Goal: Download file/media

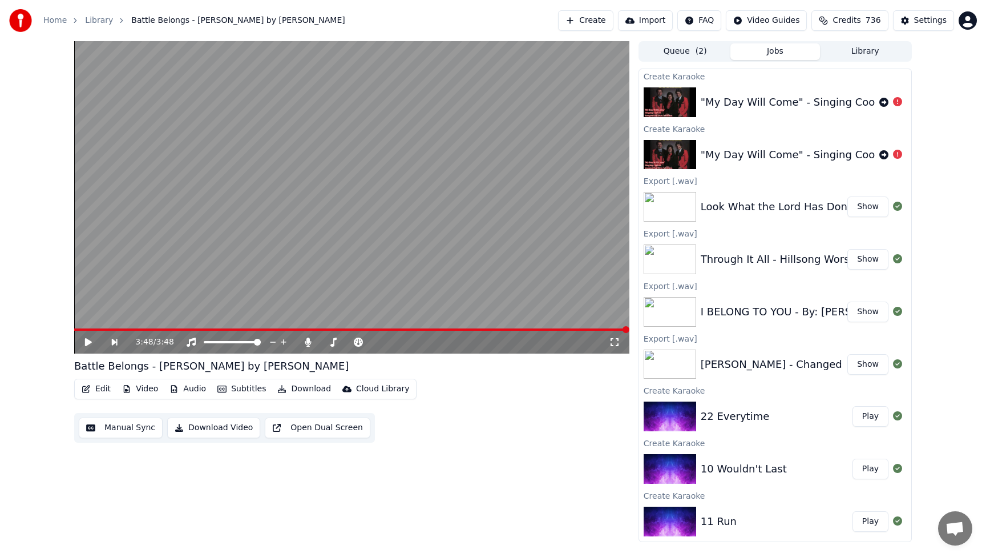
click at [787, 96] on div ""My Day Will Come" - Singing Cookes" at bounding box center [797, 102] width 192 height 16
click at [885, 104] on icon at bounding box center [884, 102] width 9 height 9
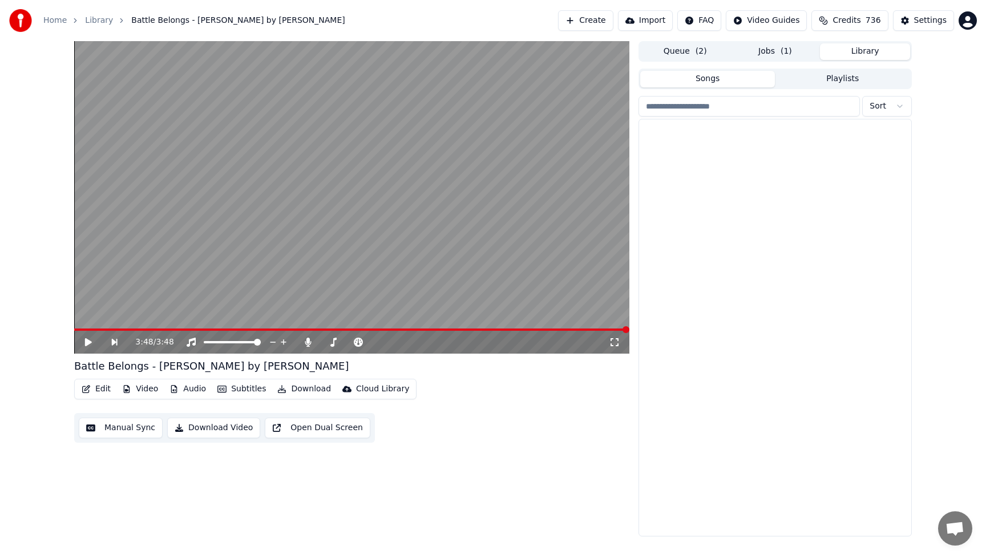
click at [859, 50] on button "Library" at bounding box center [865, 51] width 90 height 17
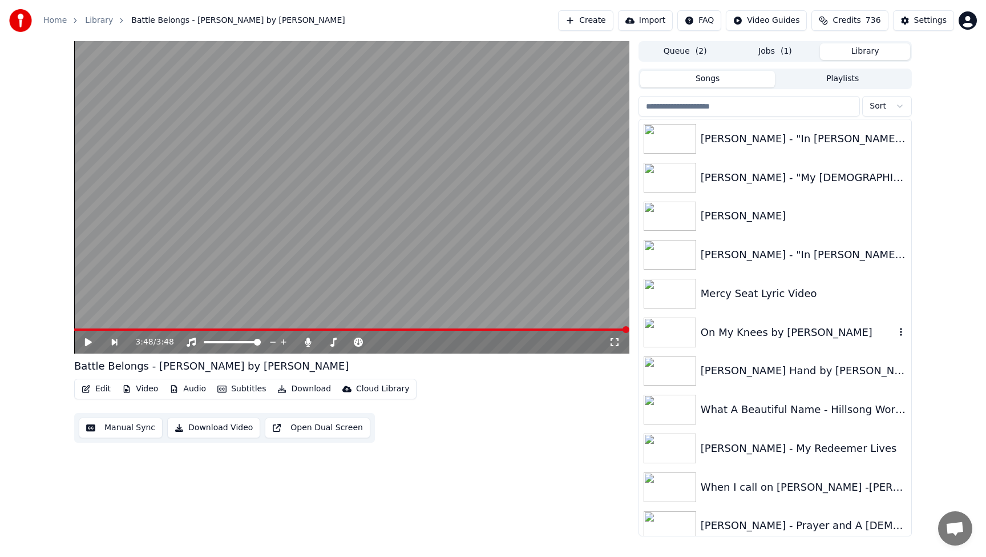
click at [753, 333] on div "On My Knees by [PERSON_NAME]" at bounding box center [798, 332] width 195 height 16
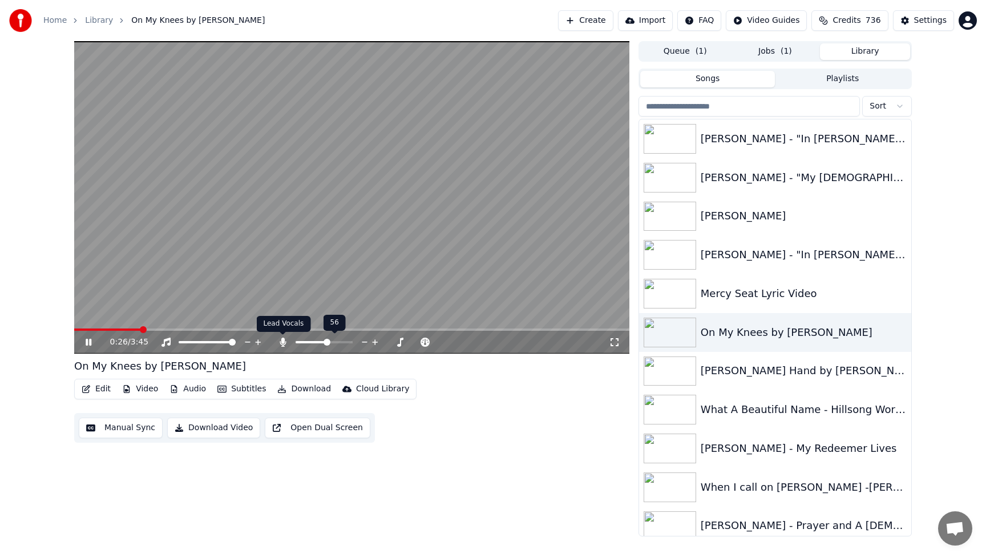
click at [285, 341] on icon at bounding box center [282, 341] width 11 height 9
click at [390, 342] on icon at bounding box center [390, 341] width 11 height 11
click at [401, 342] on icon at bounding box center [400, 341] width 11 height 11
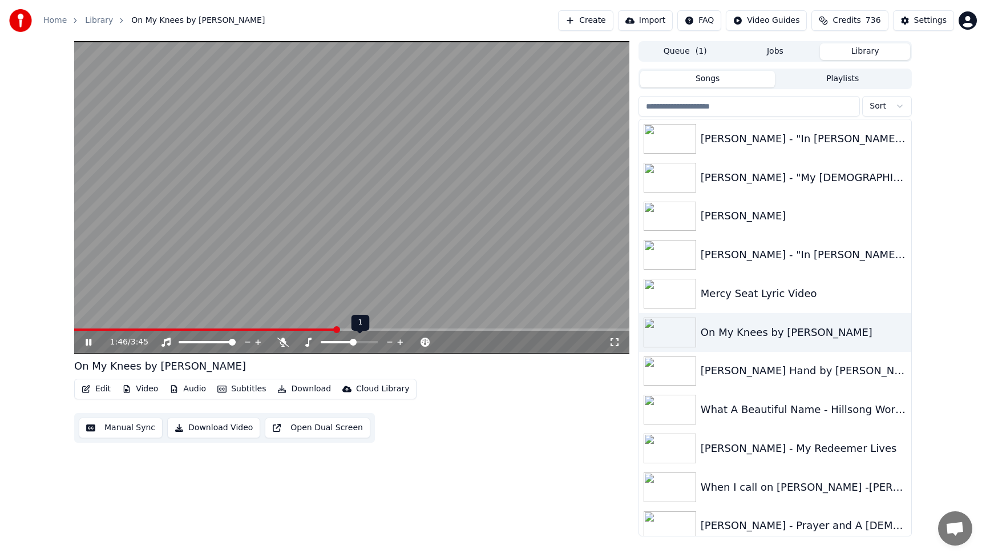
click at [401, 342] on icon at bounding box center [400, 341] width 11 height 11
click at [386, 340] on icon at bounding box center [390, 341] width 11 height 11
click at [777, 378] on div "[PERSON_NAME] Hand by [PERSON_NAME] with lyrics" at bounding box center [798, 370] width 195 height 16
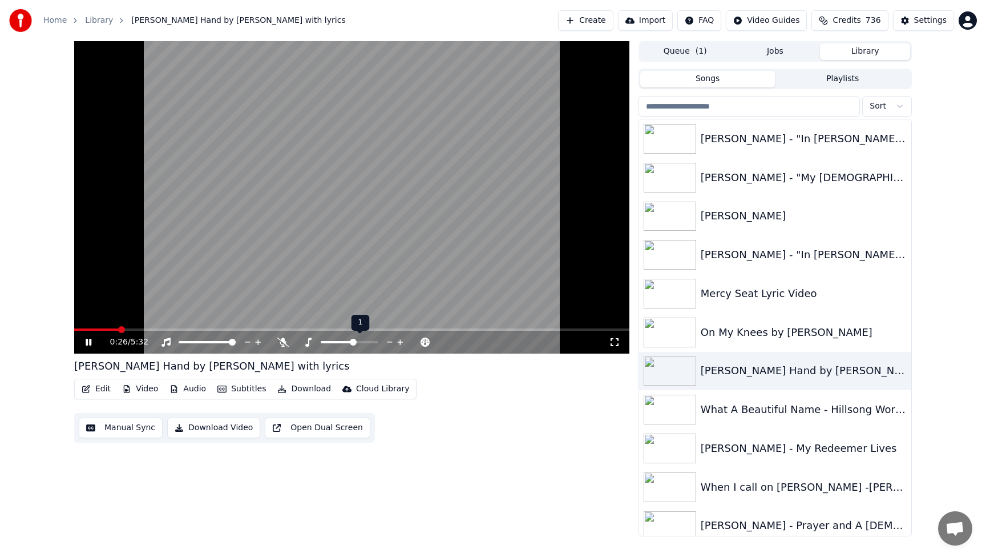
click at [389, 344] on icon at bounding box center [390, 341] width 11 height 11
click at [401, 345] on icon at bounding box center [400, 341] width 11 height 11
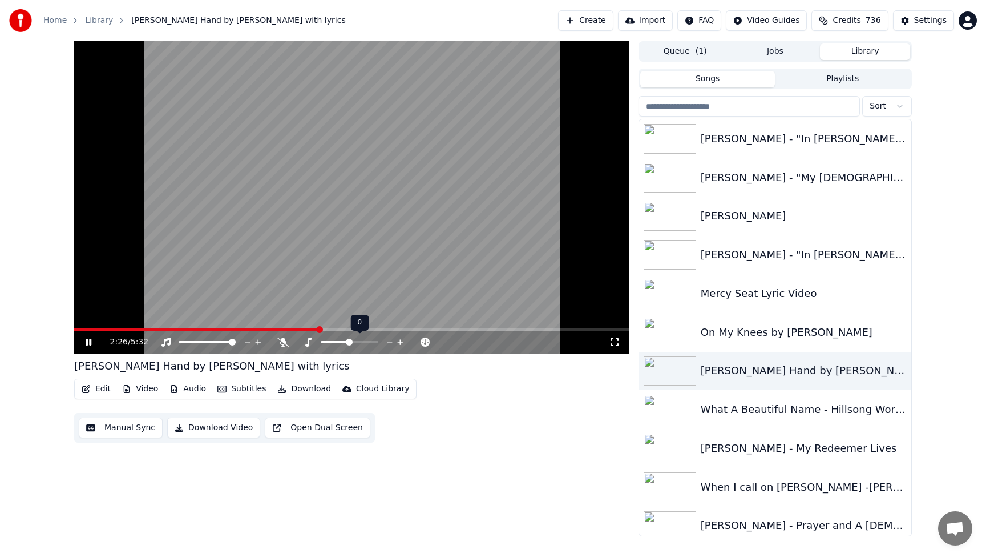
click at [401, 345] on icon at bounding box center [400, 341] width 11 height 11
click at [387, 344] on icon at bounding box center [390, 341] width 11 height 11
click at [304, 388] on button "Download" at bounding box center [304, 389] width 63 height 16
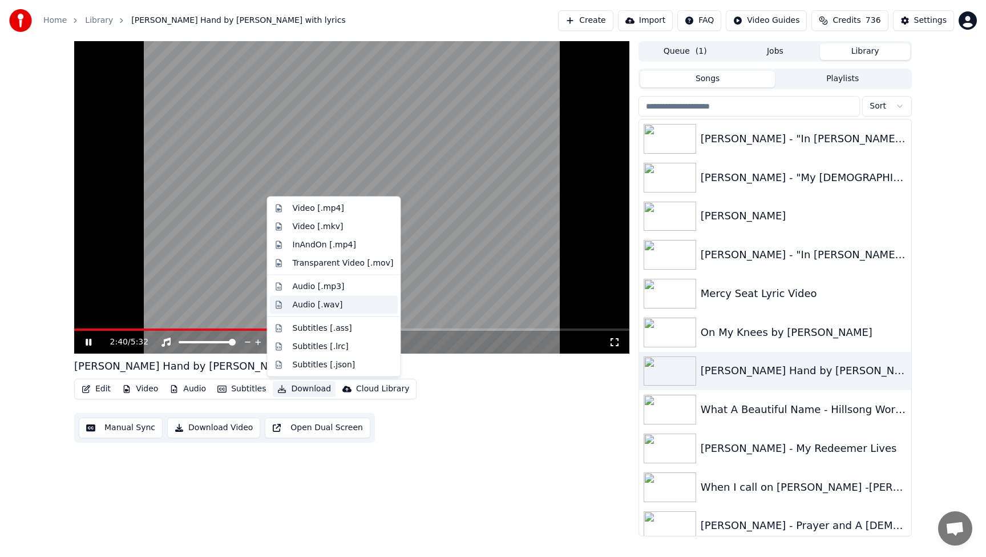
click at [317, 306] on div "Audio [.wav]" at bounding box center [318, 304] width 50 height 11
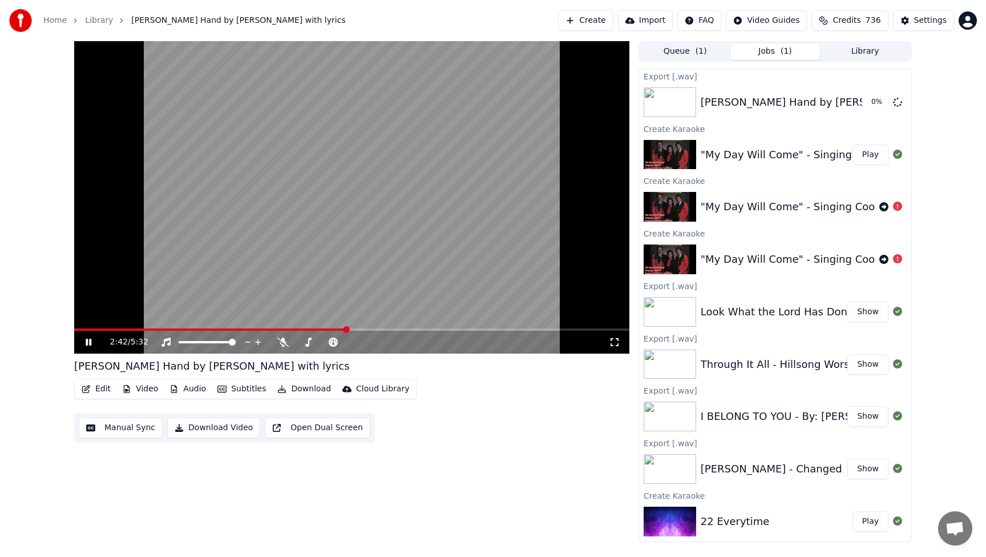
click at [881, 53] on button "Library" at bounding box center [865, 51] width 90 height 17
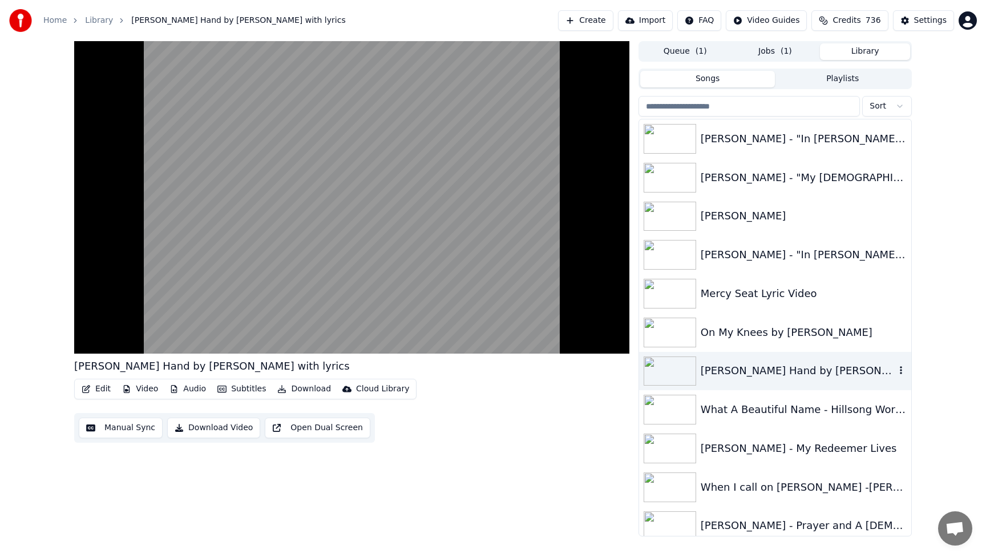
click at [824, 363] on div "[PERSON_NAME] Hand by [PERSON_NAME] with lyrics" at bounding box center [798, 370] width 195 height 16
click at [823, 405] on div "What A Beautiful Name - Hillsong Worship - Lyric Video" at bounding box center [798, 409] width 195 height 16
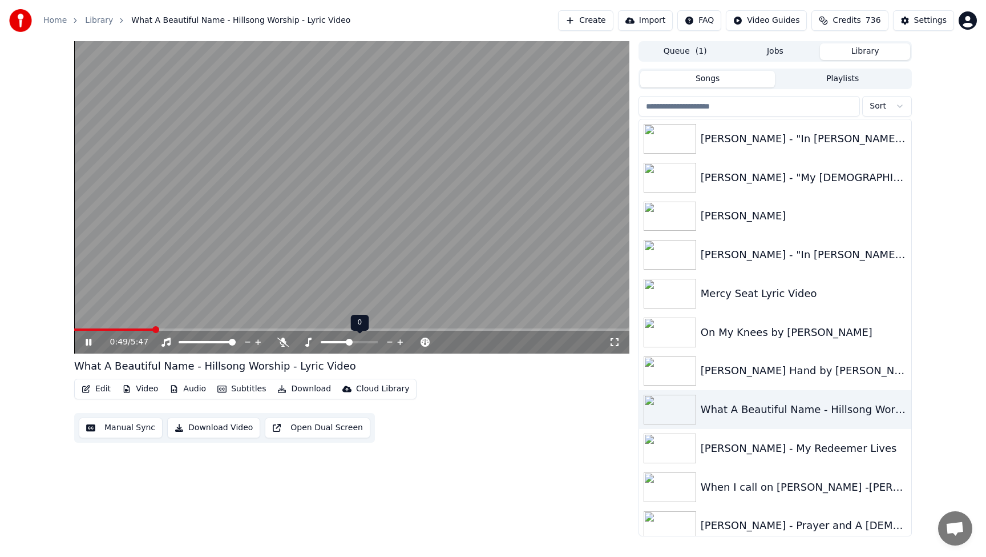
click at [388, 343] on icon at bounding box center [390, 341] width 11 height 11
click at [401, 343] on icon at bounding box center [400, 341] width 11 height 11
click at [386, 341] on icon at bounding box center [390, 341] width 11 height 11
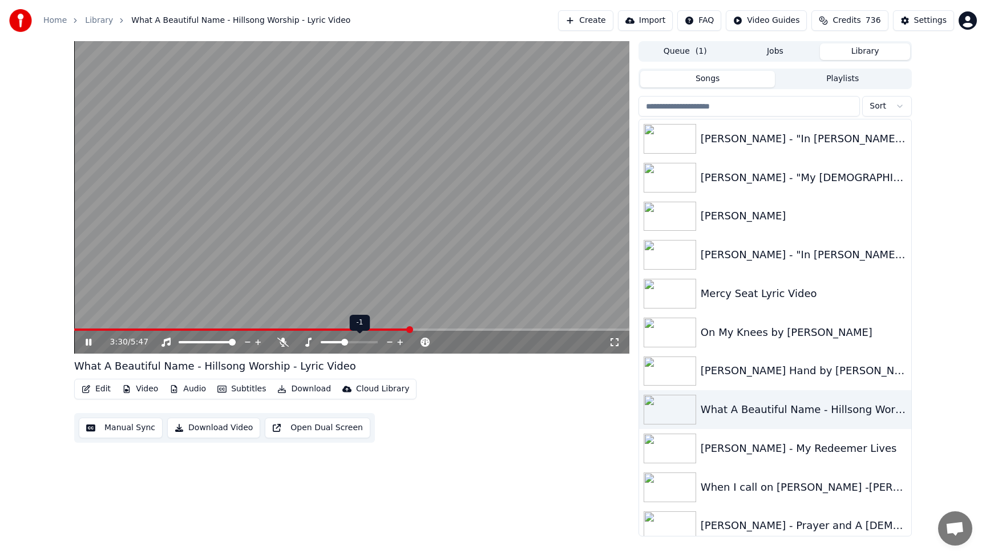
click at [400, 342] on icon at bounding box center [400, 342] width 6 height 6
click at [388, 341] on icon at bounding box center [390, 341] width 11 height 11
click at [77, 330] on span at bounding box center [75, 329] width 3 height 2
click at [87, 343] on icon at bounding box center [88, 342] width 7 height 8
click at [313, 329] on span at bounding box center [351, 329] width 555 height 2
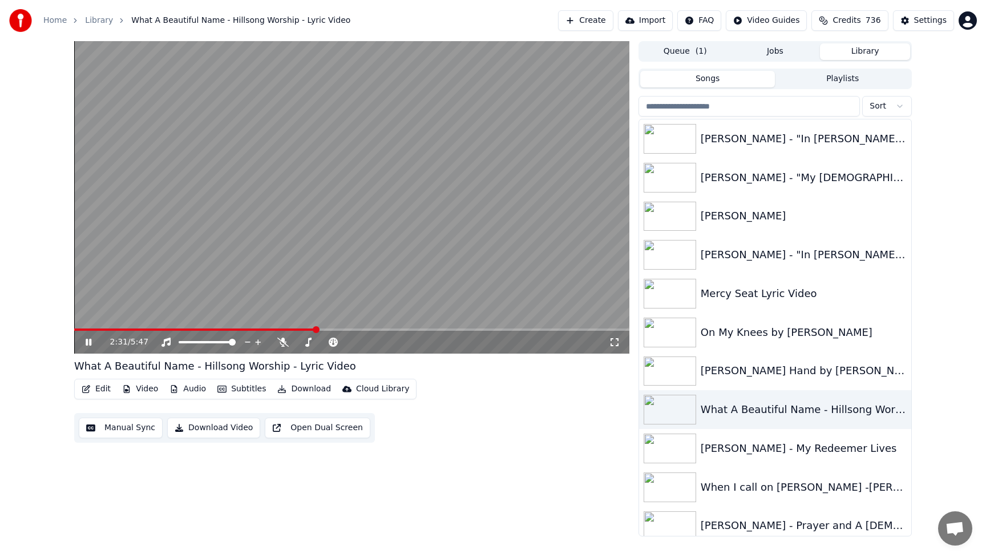
click at [326, 330] on span at bounding box center [351, 329] width 555 height 2
click at [400, 342] on icon at bounding box center [400, 341] width 11 height 11
click at [82, 330] on span at bounding box center [327, 329] width 507 height 2
click at [403, 344] on icon at bounding box center [400, 341] width 11 height 11
click at [311, 255] on video at bounding box center [351, 197] width 555 height 312
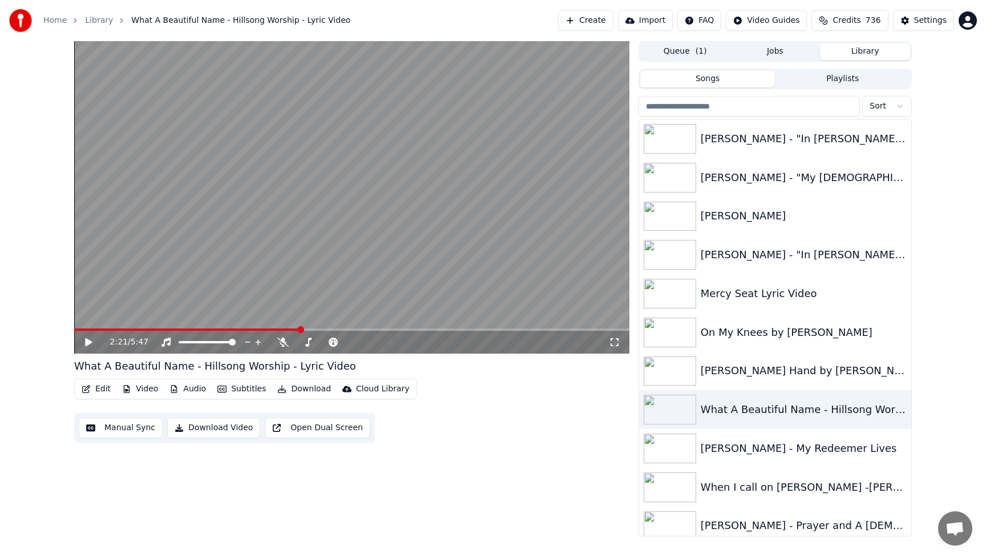
click at [765, 47] on button "Jobs" at bounding box center [776, 51] width 90 height 17
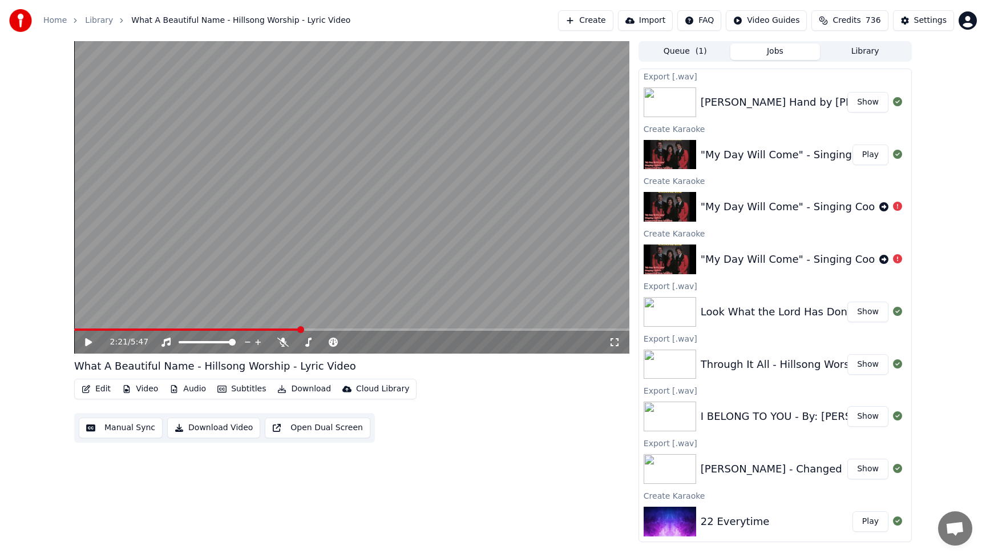
click at [815, 156] on div ""My Day Will Come" - Singing Cookes" at bounding box center [797, 155] width 192 height 16
click at [871, 154] on button "Play" at bounding box center [871, 154] width 36 height 21
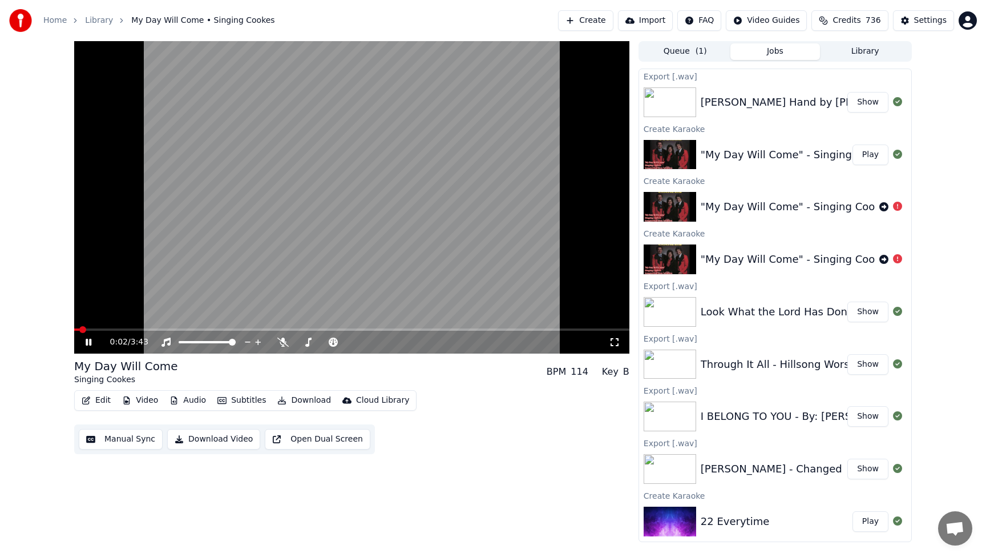
click at [307, 400] on button "Download" at bounding box center [304, 400] width 63 height 16
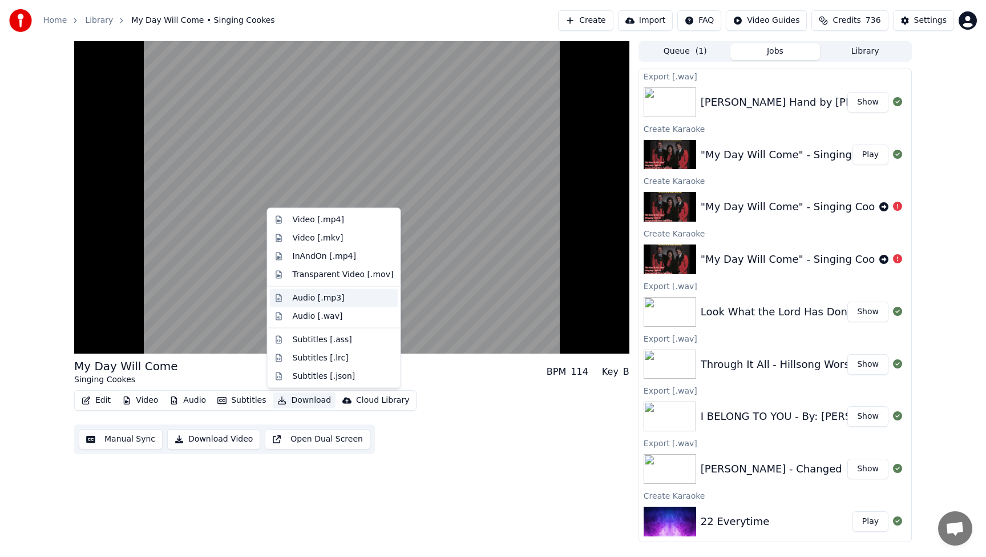
click at [305, 302] on div "Audio [.mp3]" at bounding box center [319, 297] width 52 height 11
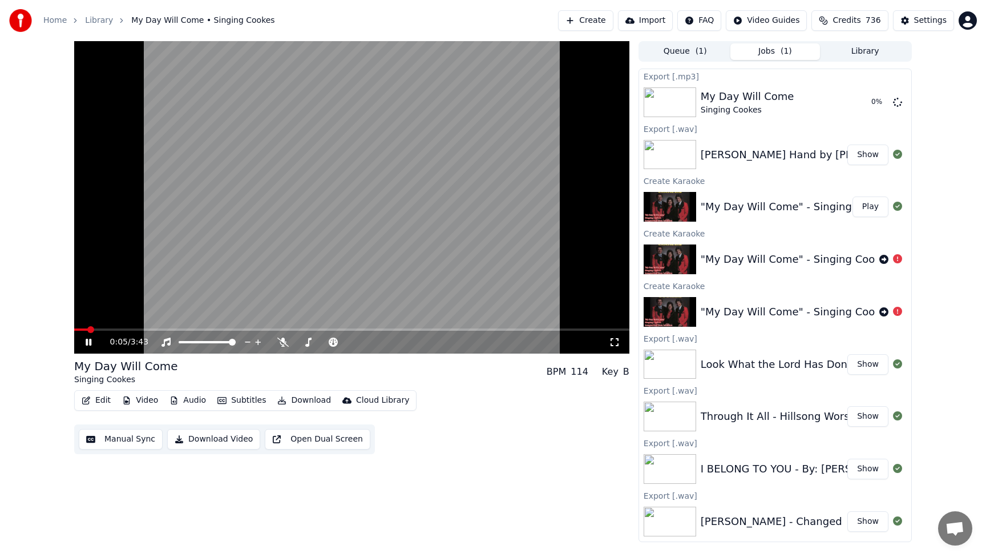
click at [304, 187] on video at bounding box center [351, 197] width 555 height 312
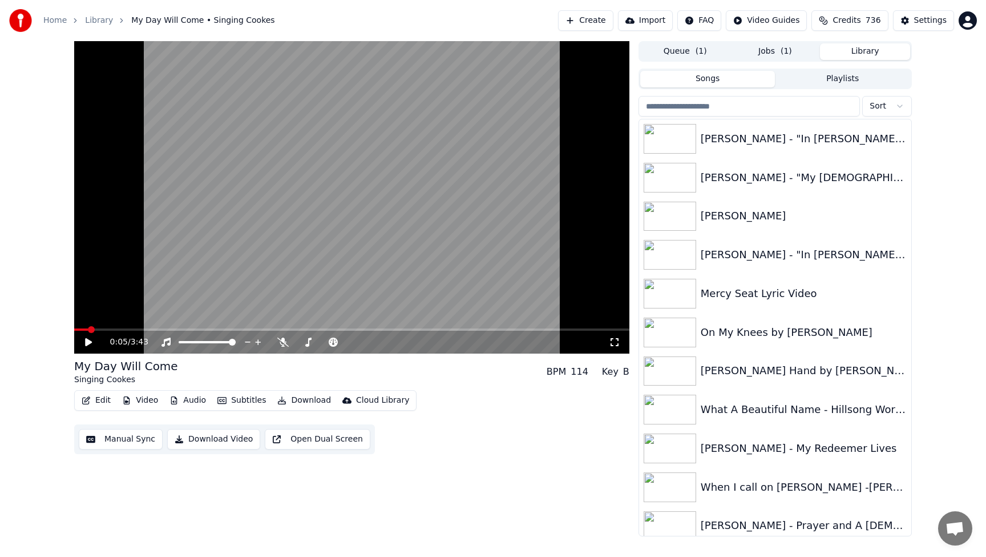
click at [869, 51] on button "Library" at bounding box center [865, 51] width 90 height 17
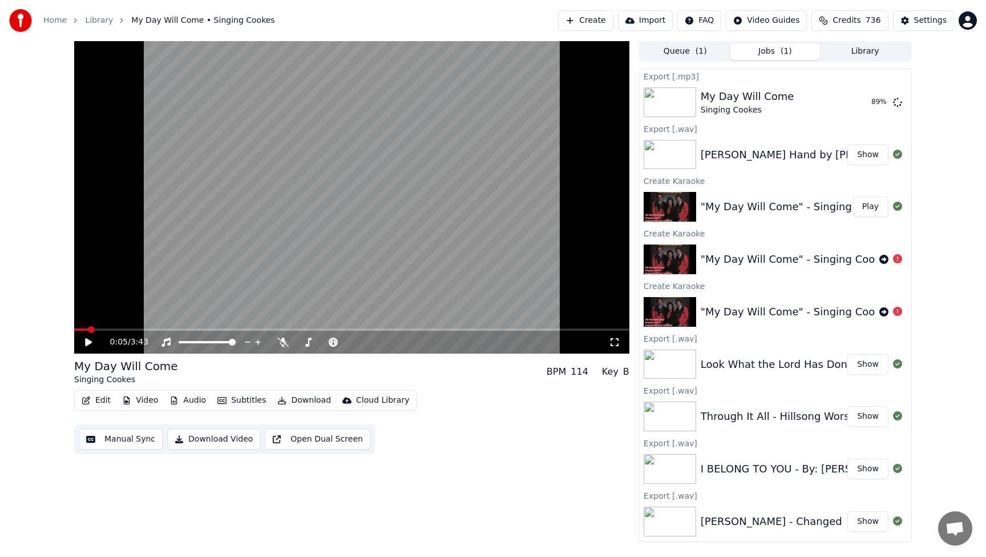
click at [777, 51] on button "Jobs ( 1 )" at bounding box center [776, 51] width 90 height 17
click at [281, 341] on icon at bounding box center [282, 341] width 11 height 9
click at [294, 404] on button "Download" at bounding box center [304, 400] width 63 height 16
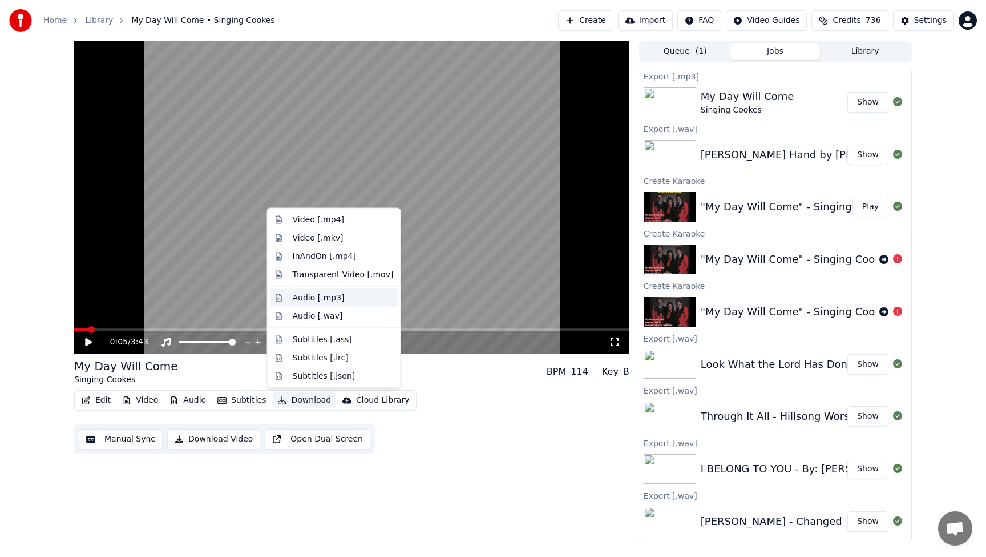
click at [312, 304] on div "Audio [.mp3]" at bounding box center [334, 297] width 128 height 18
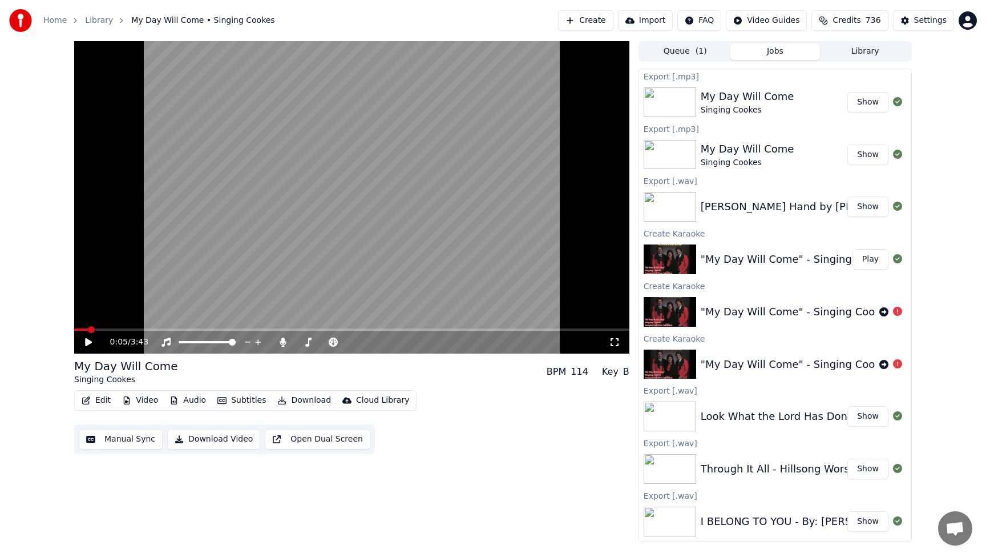
click at [872, 157] on button "Show" at bounding box center [868, 154] width 41 height 21
click at [878, 104] on button "Show" at bounding box center [868, 102] width 41 height 21
click at [875, 157] on button "Show" at bounding box center [868, 154] width 41 height 21
click at [280, 343] on icon at bounding box center [283, 341] width 6 height 9
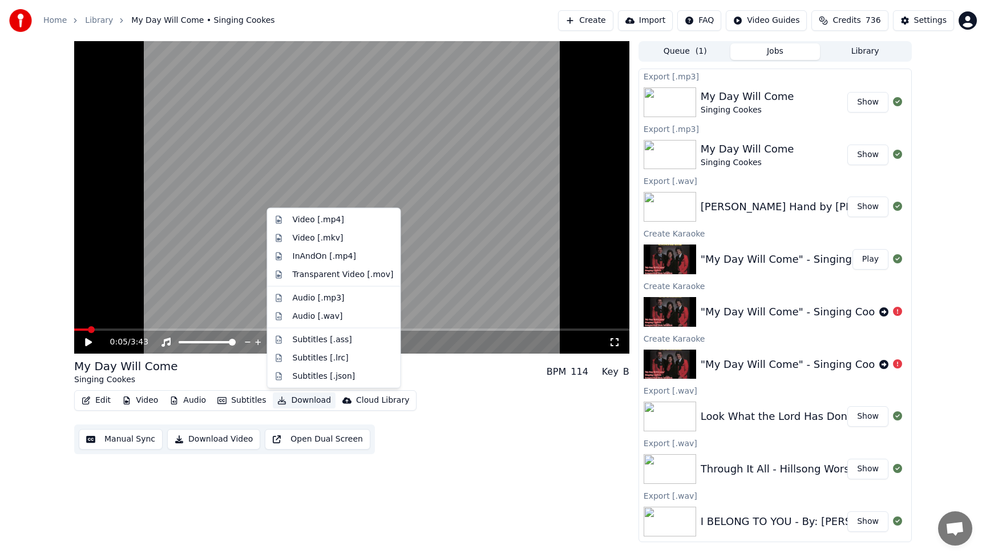
click at [299, 400] on button "Download" at bounding box center [304, 400] width 63 height 16
click at [311, 319] on div "Audio [.wav]" at bounding box center [318, 315] width 50 height 11
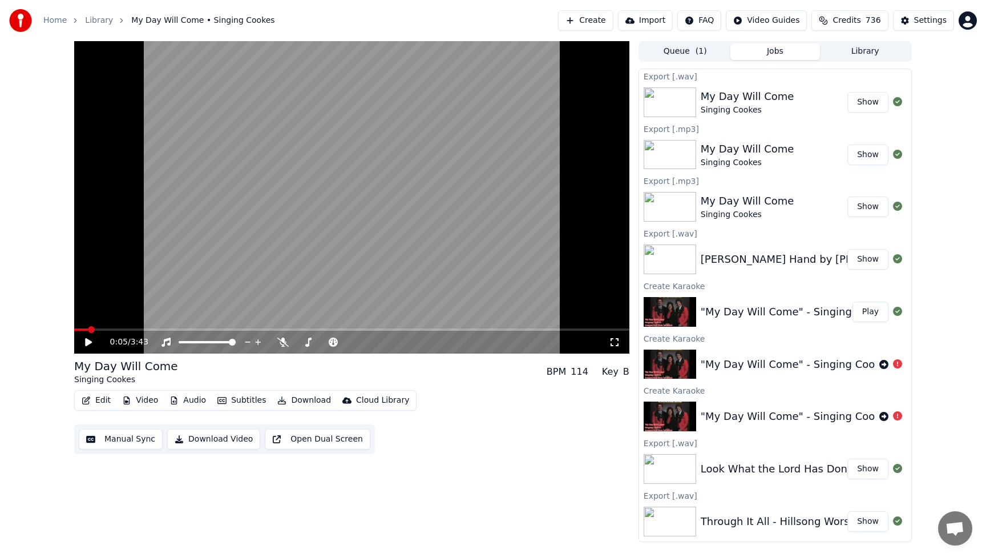
click at [866, 104] on button "Show" at bounding box center [868, 102] width 41 height 21
click at [301, 402] on button "Download" at bounding box center [304, 400] width 63 height 16
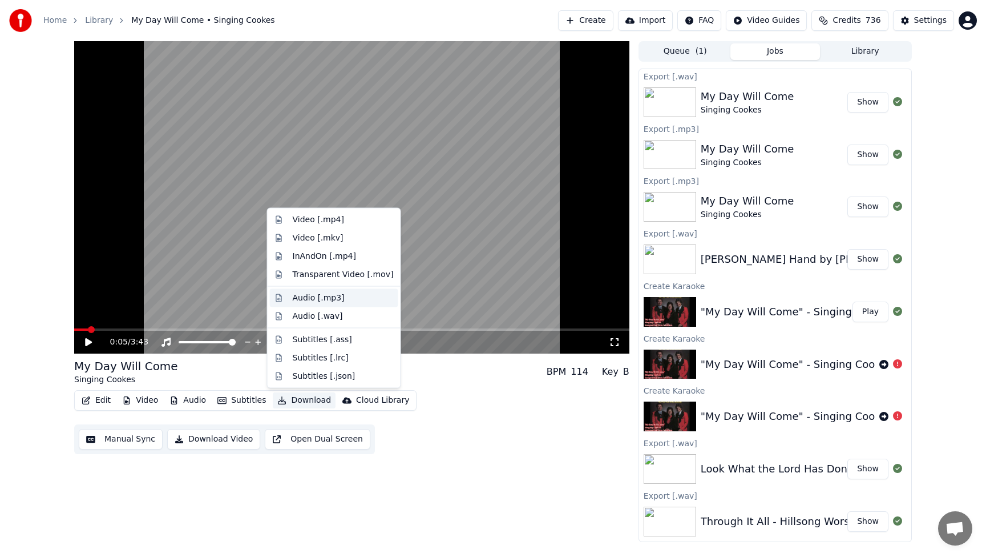
click at [311, 299] on div "Audio [.mp3]" at bounding box center [319, 297] width 52 height 11
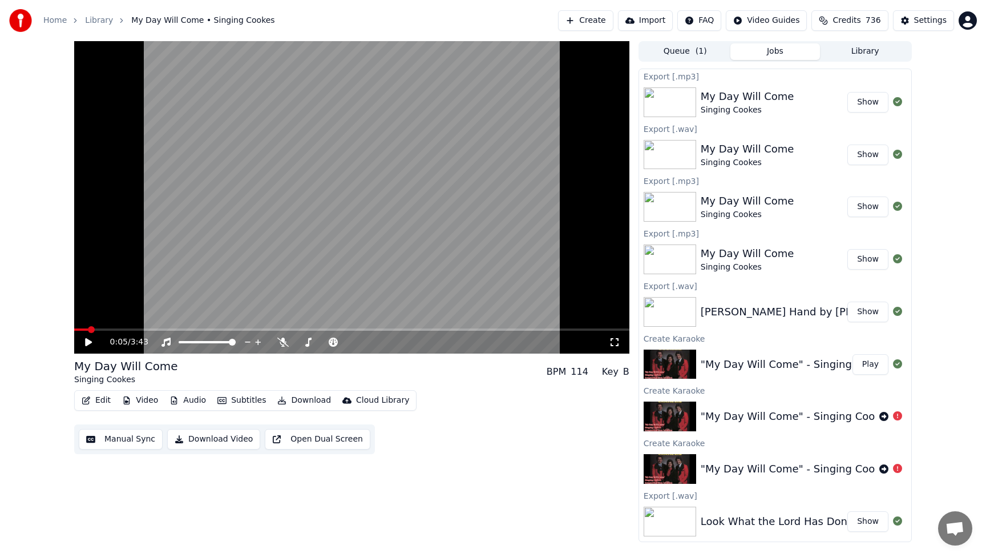
click at [865, 103] on button "Show" at bounding box center [868, 102] width 41 height 21
click at [283, 340] on icon at bounding box center [282, 341] width 11 height 9
click at [283, 340] on icon at bounding box center [283, 341] width 6 height 9
click at [297, 404] on button "Download" at bounding box center [304, 400] width 63 height 16
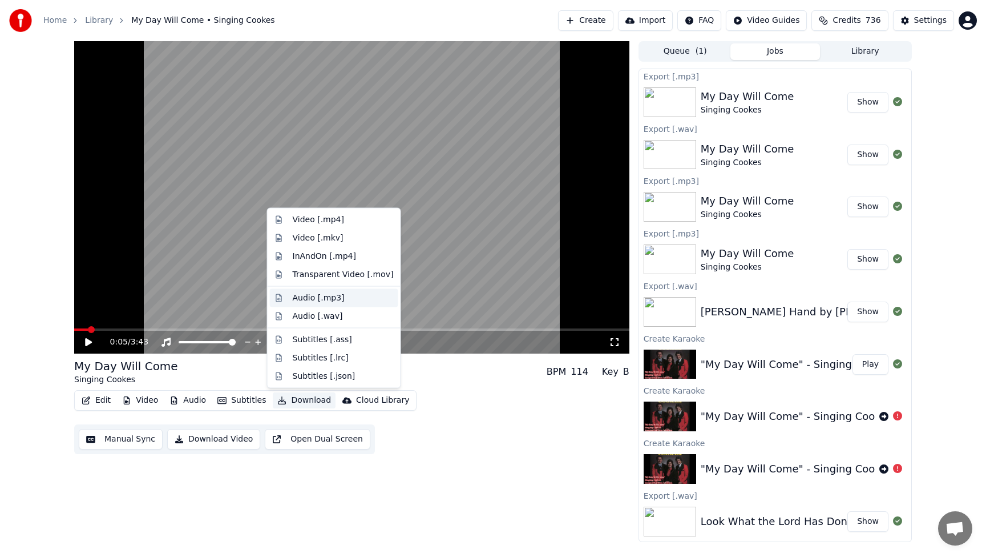
click at [318, 300] on div "Audio [.mp3]" at bounding box center [319, 297] width 52 height 11
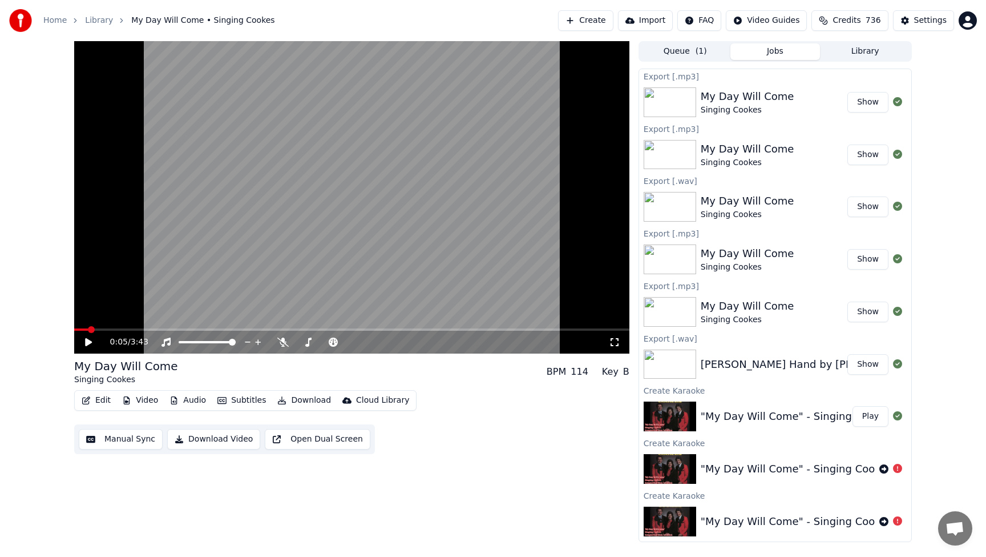
click at [864, 98] on button "Show" at bounding box center [868, 102] width 41 height 21
click at [119, 330] on span at bounding box center [351, 329] width 555 height 2
click at [91, 342] on icon at bounding box center [88, 342] width 7 height 8
click at [91, 344] on icon at bounding box center [89, 341] width 6 height 7
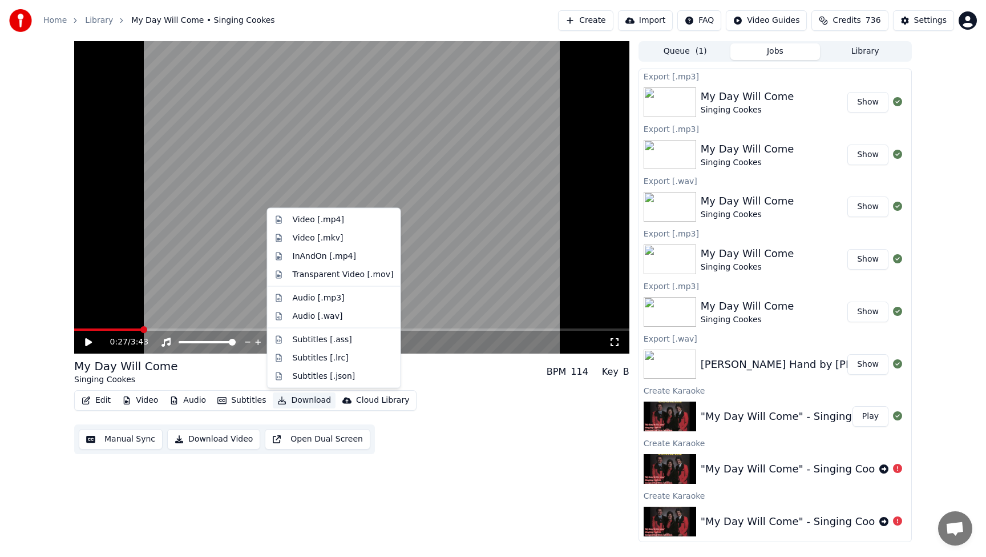
click at [309, 402] on button "Download" at bounding box center [304, 400] width 63 height 16
click at [320, 319] on div "Audio [.wav]" at bounding box center [318, 315] width 50 height 11
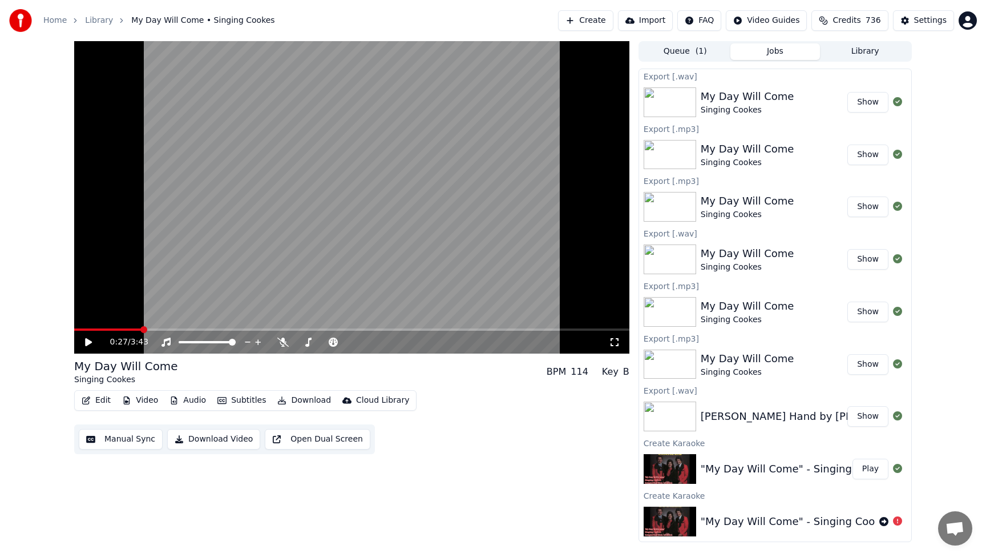
click at [860, 103] on button "Show" at bounding box center [868, 102] width 41 height 21
click at [870, 417] on button "Show" at bounding box center [868, 416] width 41 height 21
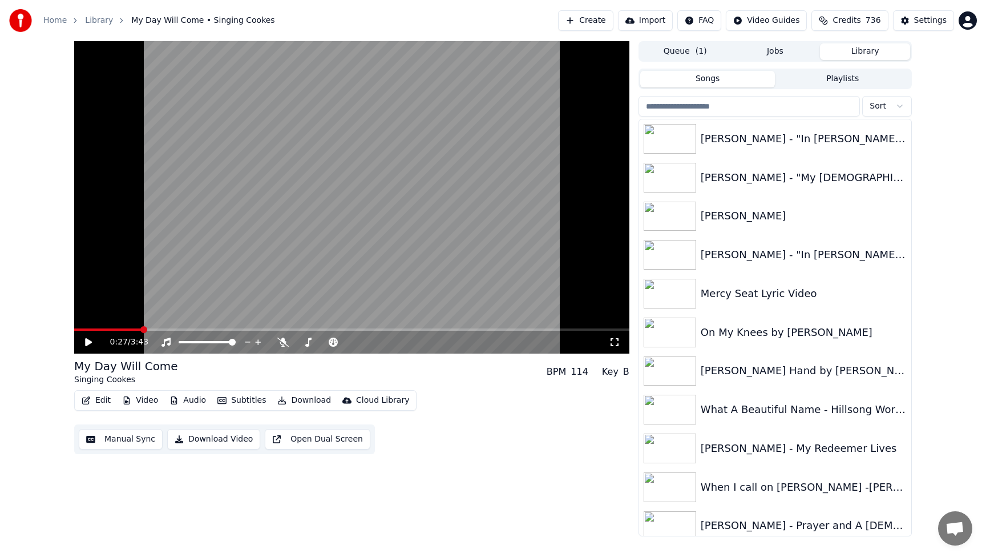
click at [865, 46] on button "Library" at bounding box center [865, 51] width 90 height 17
click at [825, 413] on div "What A Beautiful Name - Hillsong Worship - Lyric Video" at bounding box center [798, 409] width 195 height 16
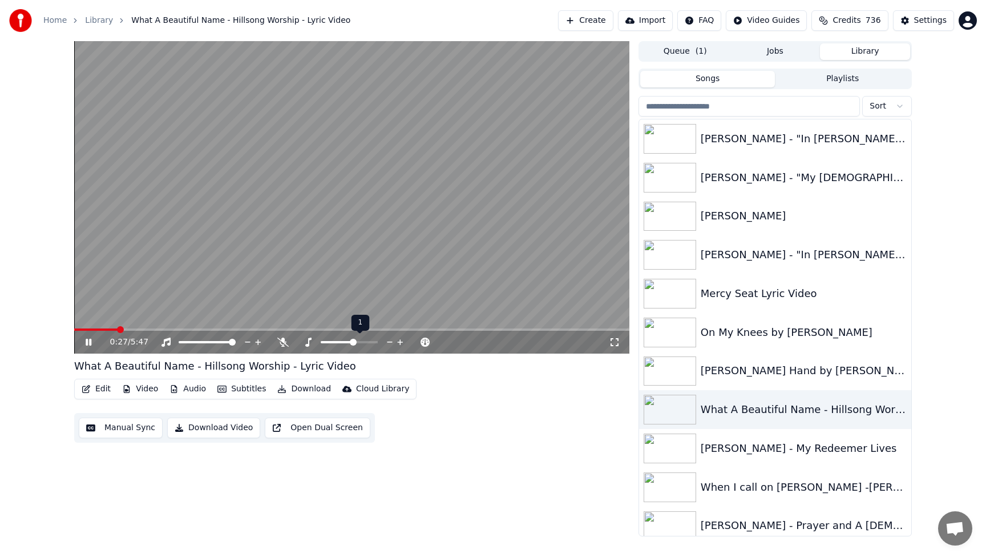
click at [388, 342] on icon at bounding box center [390, 341] width 6 height 1
click at [83, 330] on div "0:55 / 5:47" at bounding box center [351, 341] width 555 height 23
click at [83, 330] on span at bounding box center [79, 329] width 10 height 2
click at [389, 342] on icon at bounding box center [390, 341] width 6 height 1
click at [83, 329] on span at bounding box center [116, 329] width 85 height 2
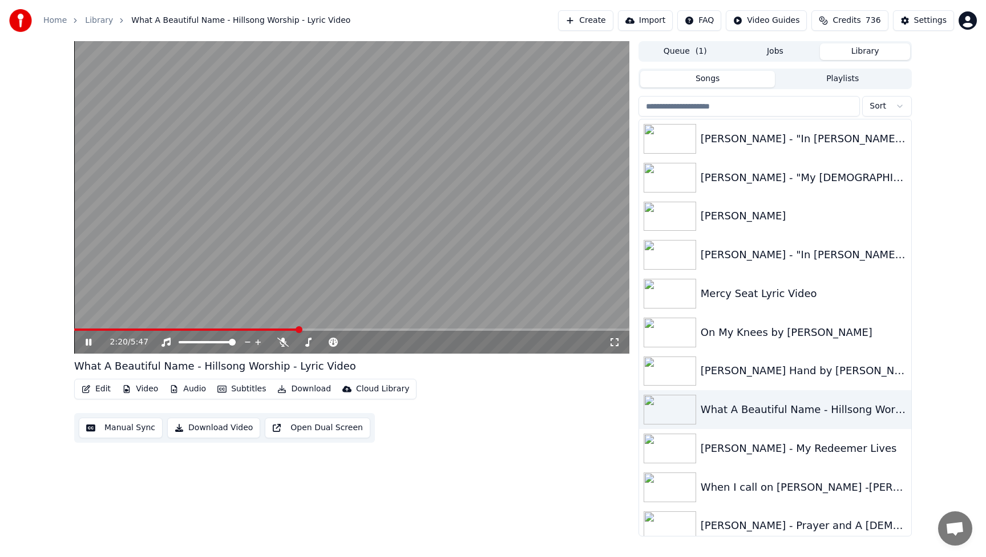
click at [321, 385] on button "Download" at bounding box center [304, 389] width 63 height 16
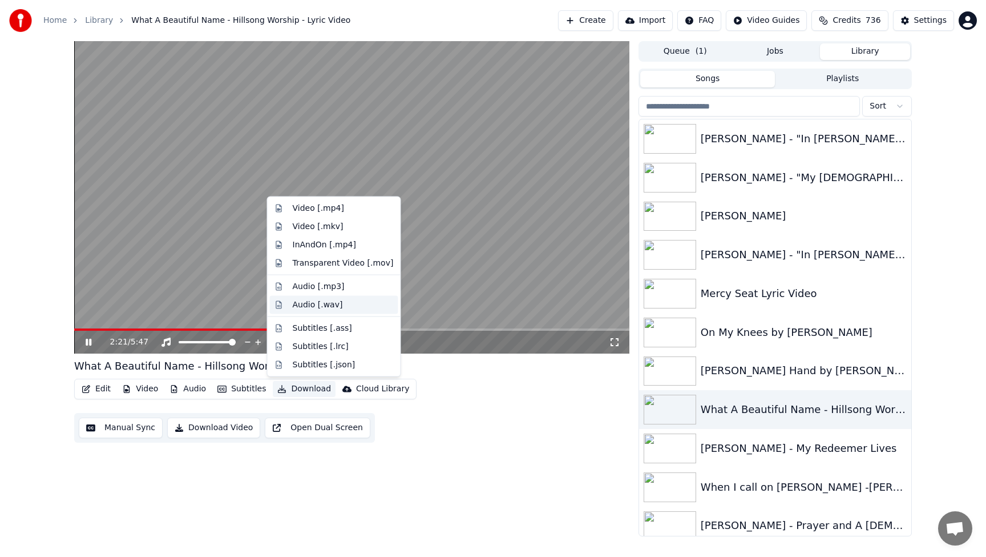
click at [316, 306] on div "Audio [.wav]" at bounding box center [318, 304] width 50 height 11
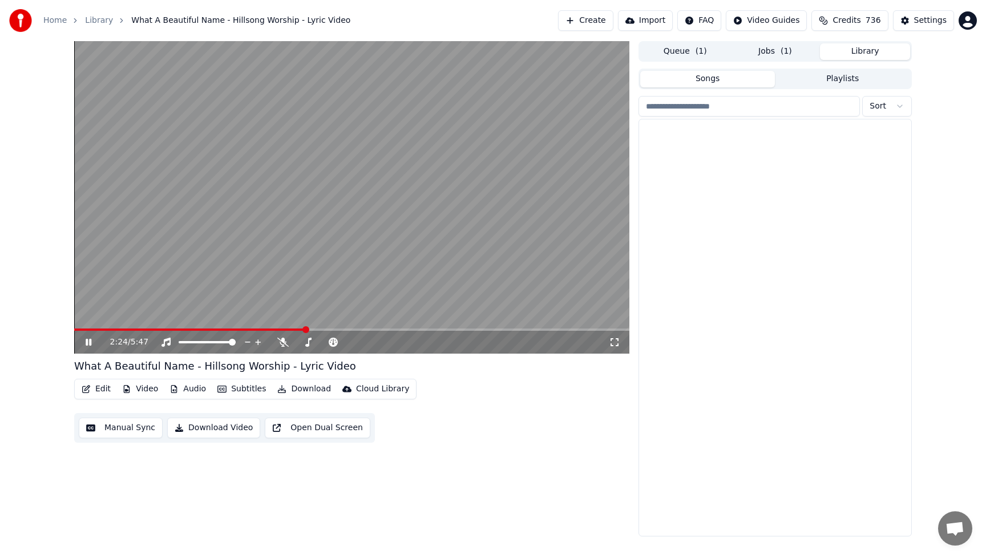
click at [860, 53] on button "Library" at bounding box center [865, 51] width 90 height 17
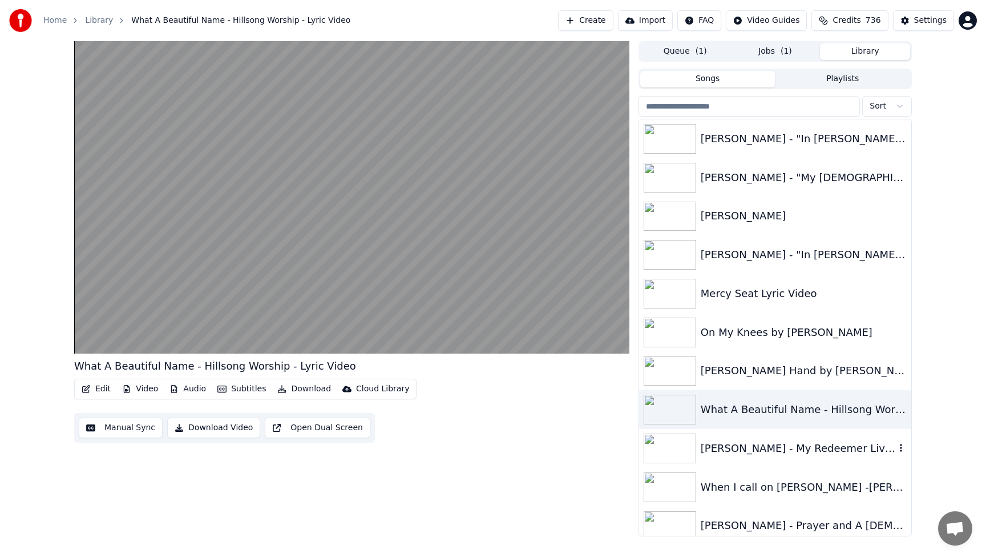
click at [806, 453] on div "[PERSON_NAME] - My Redeemer Lives" at bounding box center [798, 448] width 195 height 16
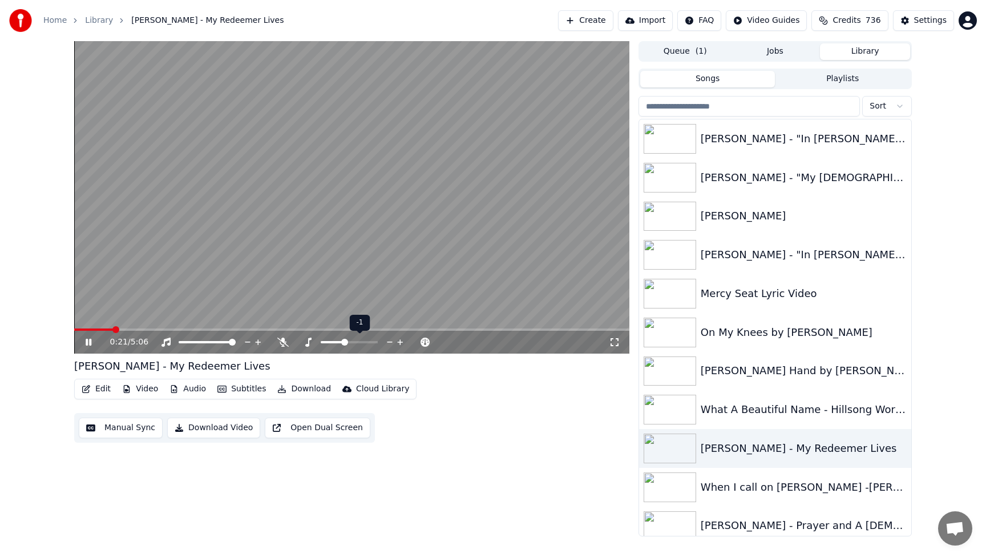
click at [390, 342] on icon at bounding box center [390, 341] width 6 height 1
click at [400, 342] on icon at bounding box center [400, 342] width 6 height 6
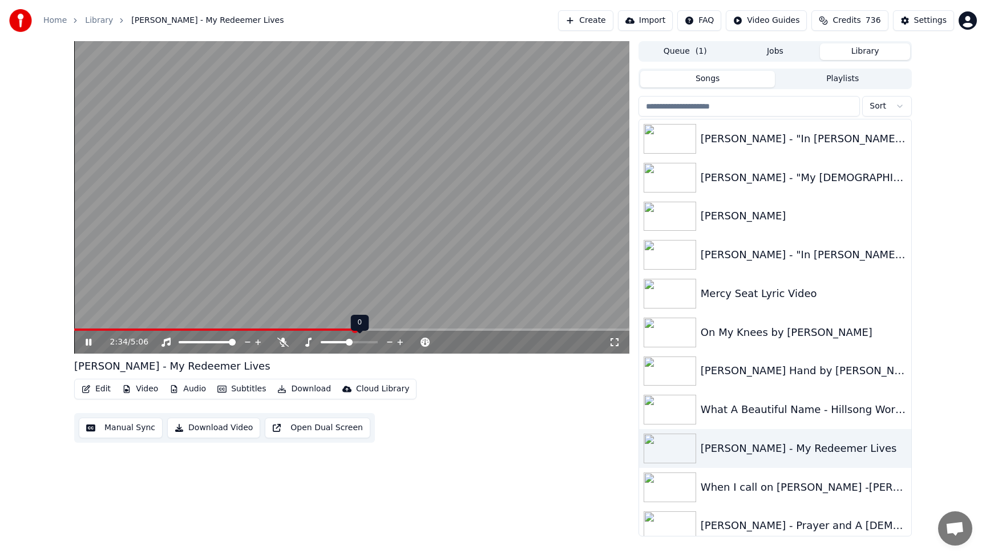
click at [388, 341] on icon at bounding box center [390, 341] width 11 height 11
click at [399, 341] on icon at bounding box center [400, 341] width 11 height 11
click at [291, 391] on button "Download" at bounding box center [304, 389] width 63 height 16
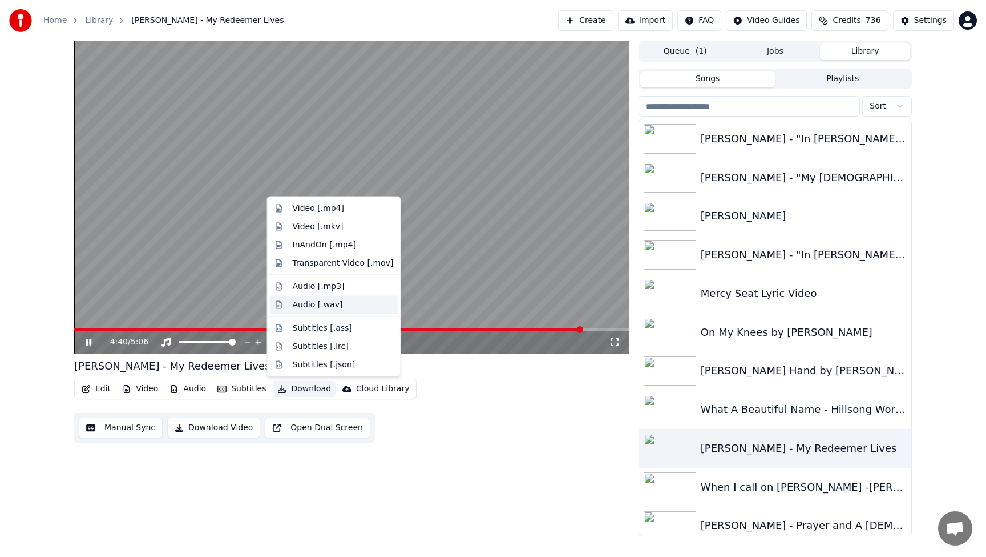
click at [313, 304] on div "Audio [.wav]" at bounding box center [318, 304] width 50 height 11
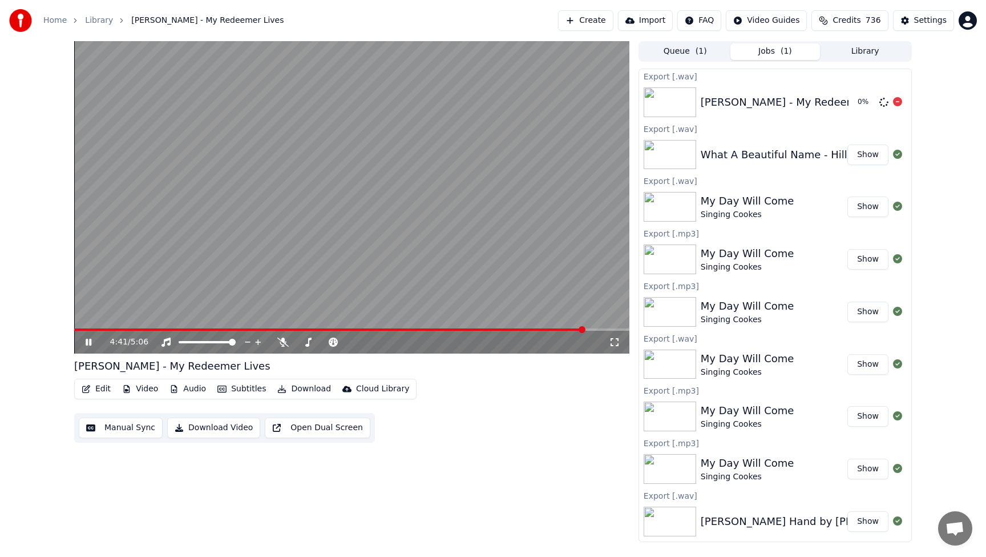
click at [872, 48] on button "Library" at bounding box center [865, 51] width 90 height 17
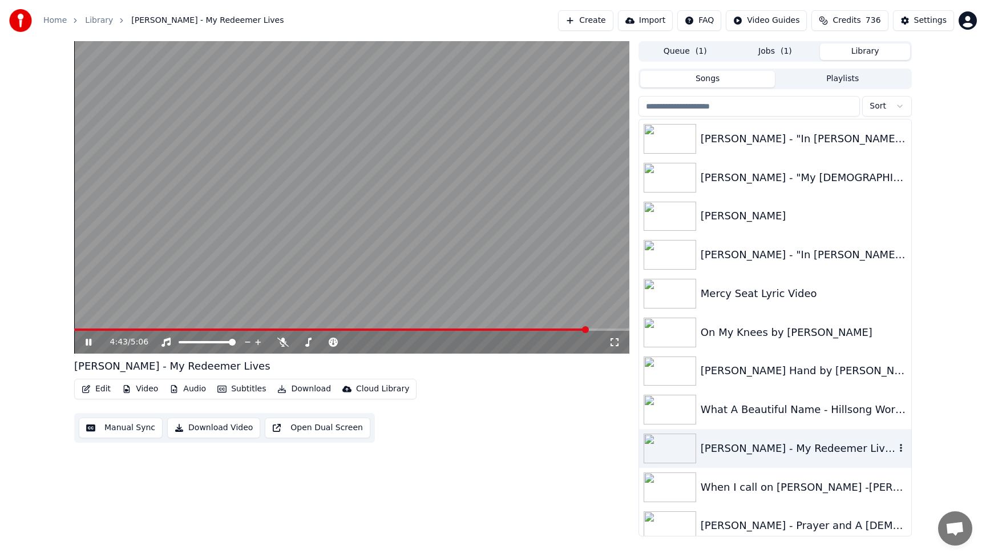
click at [832, 451] on div "[PERSON_NAME] - My Redeemer Lives" at bounding box center [798, 448] width 195 height 16
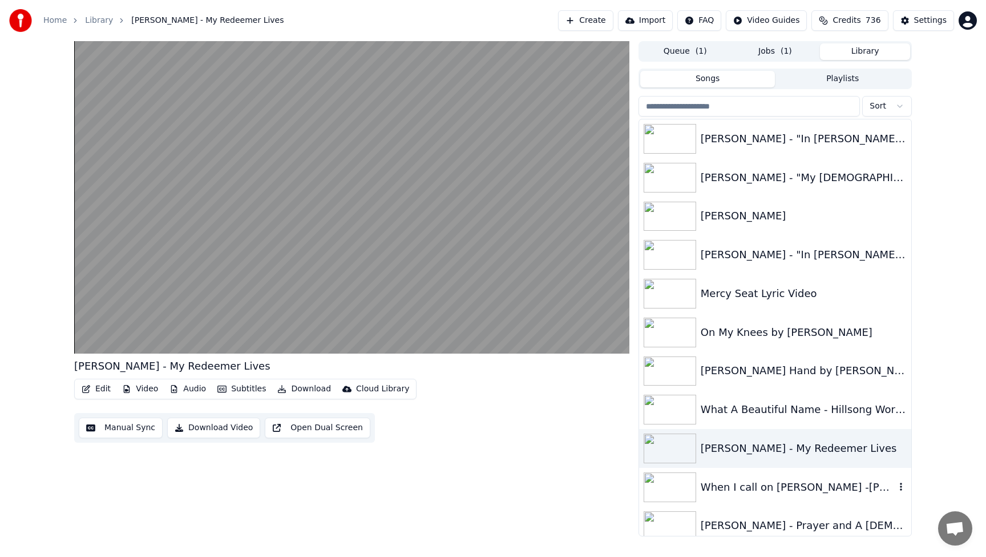
click at [818, 493] on div "When I call on [PERSON_NAME] -[PERSON_NAME]" at bounding box center [798, 487] width 195 height 16
